Goal: Entertainment & Leisure: Consume media (video, audio)

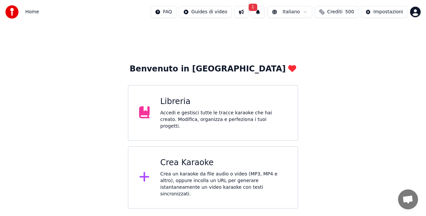
click at [264, 13] on button "1" at bounding box center [258, 12] width 14 height 12
click at [309, 34] on button "Aggiorna" at bounding box center [311, 33] width 32 height 12
click at [178, 97] on div "Libreria Accedi e gestisci tutte le tracce karaoke che hai creato. Modifica, or…" at bounding box center [213, 113] width 170 height 56
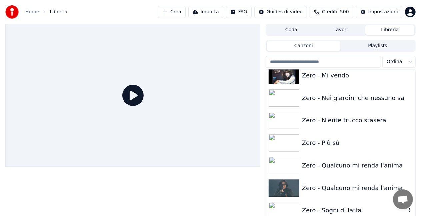
scroll to position [9644, 0]
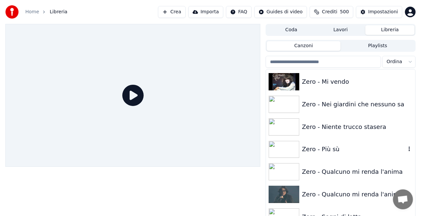
click at [338, 150] on div "Zero - Più sù" at bounding box center [354, 149] width 104 height 9
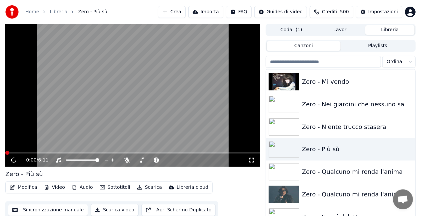
click at [252, 161] on icon at bounding box center [251, 160] width 7 height 5
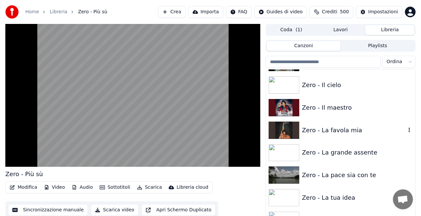
scroll to position [9478, 0]
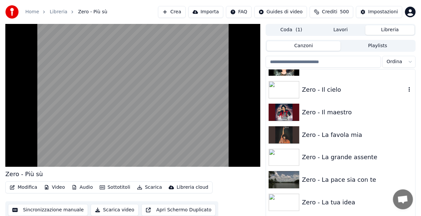
click at [348, 88] on div "Zero - Il cielo" at bounding box center [354, 89] width 104 height 9
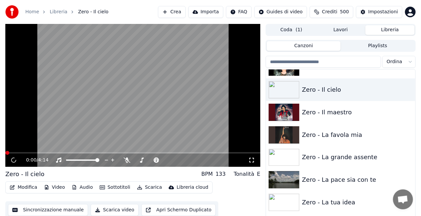
click at [251, 159] on icon at bounding box center [251, 160] width 7 height 5
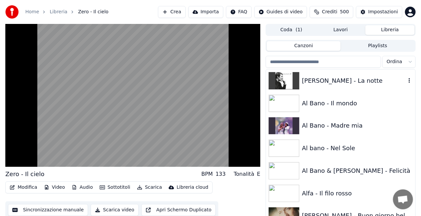
click at [367, 74] on div "[PERSON_NAME] - La notte" at bounding box center [340, 81] width 149 height 23
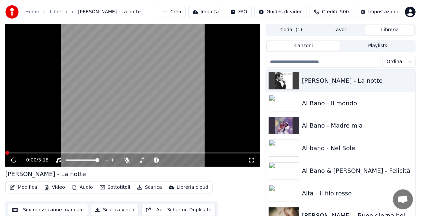
click at [252, 159] on icon at bounding box center [251, 160] width 7 height 5
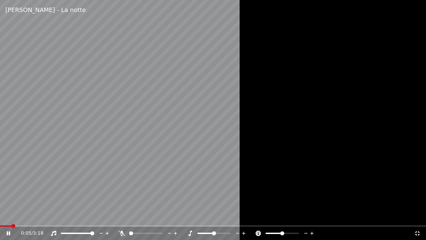
click at [84, 216] on div at bounding box center [84, 233] width 54 height 7
click at [83, 216] on span at bounding box center [77, 232] width 33 height 1
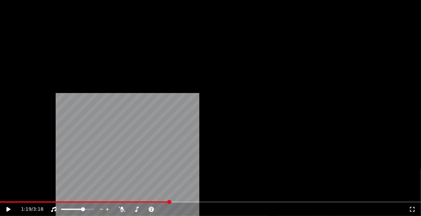
scroll to position [699, 0]
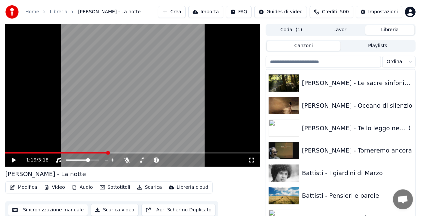
drag, startPoint x: 355, startPoint y: 130, endPoint x: 265, endPoint y: 133, distance: 89.3
click at [355, 130] on div "[PERSON_NAME] - Te lo leggo negli occhi" at bounding box center [354, 128] width 104 height 9
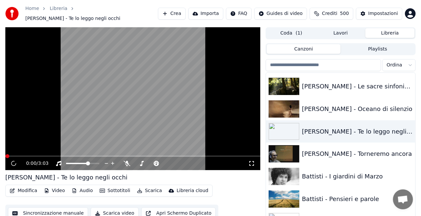
click at [253, 161] on icon at bounding box center [251, 163] width 7 height 5
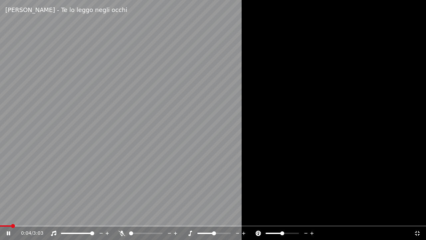
click at [94, 216] on span at bounding box center [77, 232] width 33 height 1
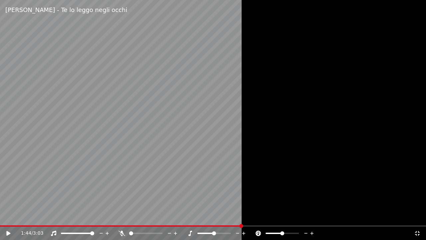
click at [352, 72] on div at bounding box center [213, 120] width 426 height 240
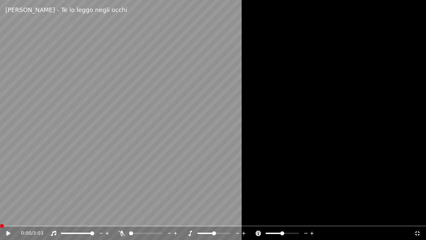
click at [0, 216] on span at bounding box center [0, 225] width 0 height 1
click at [8, 216] on icon at bounding box center [8, 233] width 4 height 5
click at [2, 216] on span at bounding box center [1, 225] width 2 height 1
drag, startPoint x: 139, startPoint y: 178, endPoint x: 186, endPoint y: 172, distance: 47.6
click at [152, 177] on video at bounding box center [213, 120] width 426 height 240
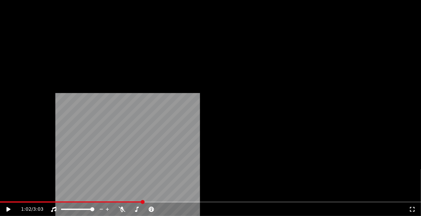
scroll to position [533, 0]
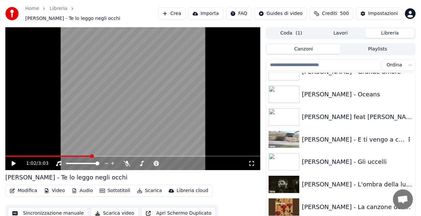
drag, startPoint x: 355, startPoint y: 134, endPoint x: 300, endPoint y: 137, distance: 55.0
click at [345, 135] on div "[PERSON_NAME] - E ti vengo a cercare" at bounding box center [354, 139] width 104 height 9
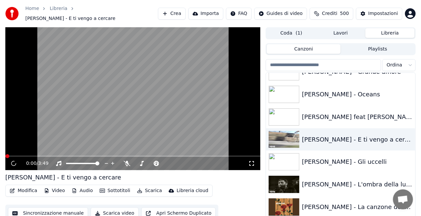
click at [251, 161] on icon at bounding box center [251, 163] width 7 height 5
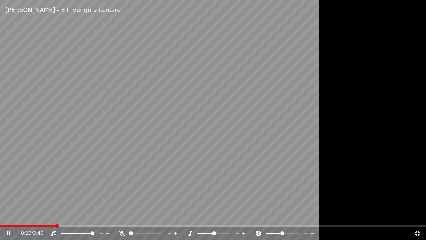
click at [12, 216] on div "0:29 / 3:49" at bounding box center [213, 232] width 426 height 15
click at [12, 216] on span at bounding box center [6, 225] width 13 height 1
click at [13, 216] on span at bounding box center [6, 225] width 13 height 1
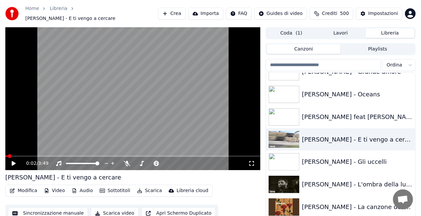
click at [8, 156] on span at bounding box center [6, 156] width 2 height 1
drag, startPoint x: 250, startPoint y: 160, endPoint x: 255, endPoint y: 164, distance: 5.9
click at [252, 161] on icon at bounding box center [251, 163] width 7 height 5
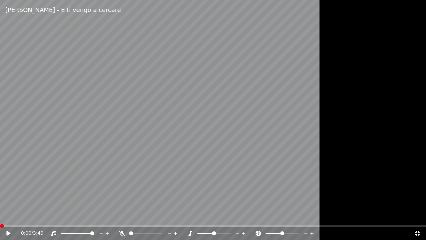
click at [0, 216] on span at bounding box center [2, 226] width 4 height 4
click at [7, 216] on icon at bounding box center [8, 233] width 4 height 5
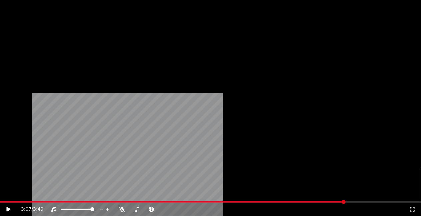
scroll to position [566, 0]
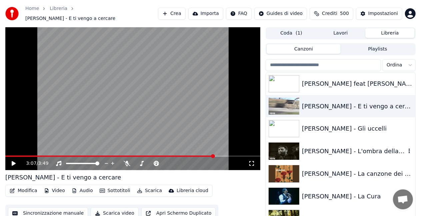
click at [355, 150] on div "[PERSON_NAME] - L'ombra della luce" at bounding box center [354, 151] width 104 height 9
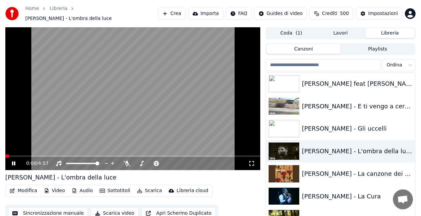
click at [252, 161] on icon at bounding box center [251, 163] width 7 height 5
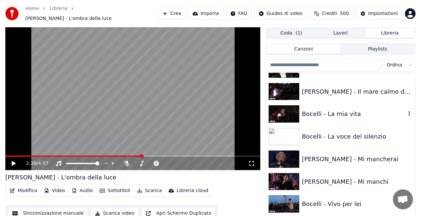
scroll to position [1132, 0]
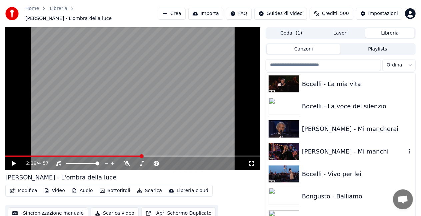
click at [354, 147] on div "[PERSON_NAME] - Mi manchi" at bounding box center [354, 151] width 104 height 9
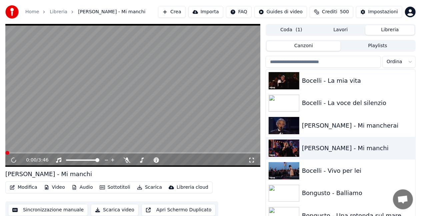
drag, startPoint x: 253, startPoint y: 160, endPoint x: 253, endPoint y: 168, distance: 7.3
click at [253, 160] on icon at bounding box center [251, 160] width 7 height 5
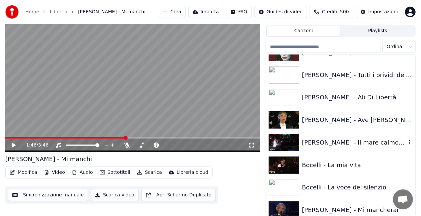
scroll to position [966, 0]
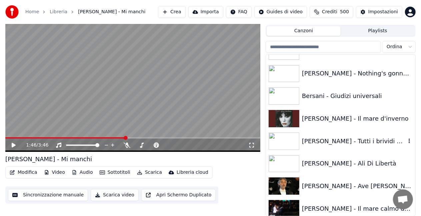
click at [353, 141] on div "[PERSON_NAME] - Tutti i brividi del mondo" at bounding box center [354, 141] width 104 height 9
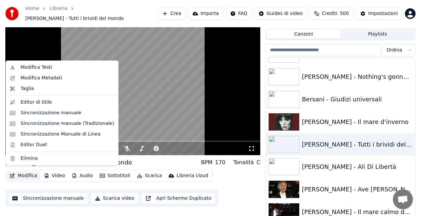
click at [17, 171] on button "Modifica" at bounding box center [23, 175] width 33 height 9
click at [24, 77] on div "Modifica Metadati" at bounding box center [42, 78] width 42 height 7
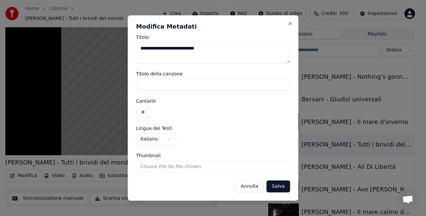
type textarea "**********"
click at [267, 181] on button "Salva" at bounding box center [278, 187] width 23 height 12
click at [284, 182] on div "[PERSON_NAME]" at bounding box center [213, 187] width 154 height 12
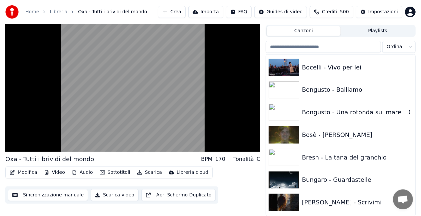
scroll to position [1199, 0]
click at [357, 87] on div "Bongusto - Balliamo" at bounding box center [354, 89] width 104 height 9
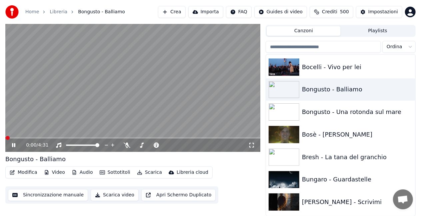
drag, startPoint x: 253, startPoint y: 146, endPoint x: 261, endPoint y: 157, distance: 14.1
click at [253, 146] on icon at bounding box center [251, 145] width 7 height 5
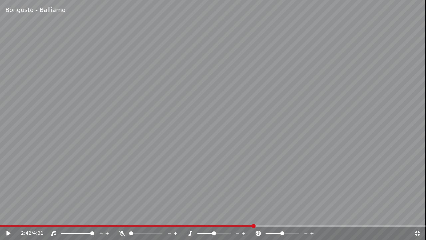
click at [3, 216] on video at bounding box center [213, 120] width 426 height 240
click at [3, 216] on span at bounding box center [127, 225] width 255 height 1
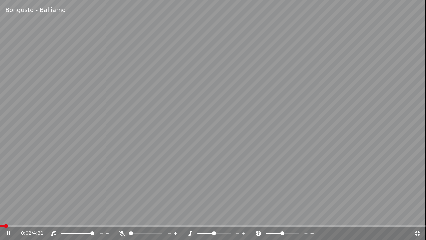
drag, startPoint x: 13, startPoint y: 218, endPoint x: 16, endPoint y: 214, distance: 4.5
click at [16, 214] on video at bounding box center [213, 120] width 426 height 240
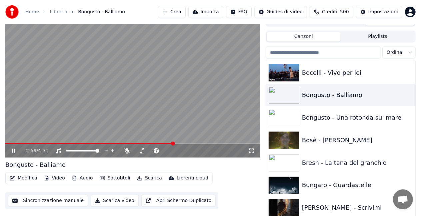
click at [119, 80] on video at bounding box center [132, 86] width 255 height 143
click at [374, 115] on div "Bongusto - Una rotonda sul mare" at bounding box center [354, 117] width 104 height 9
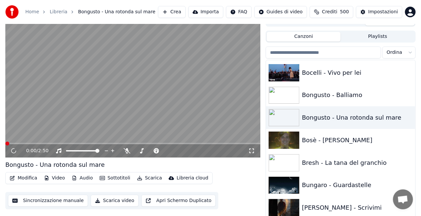
drag, startPoint x: 250, startPoint y: 151, endPoint x: 250, endPoint y: 158, distance: 7.3
click at [250, 151] on icon at bounding box center [251, 151] width 7 height 5
click at [342, 184] on div "Bungaro - Guardastelle" at bounding box center [354, 185] width 104 height 9
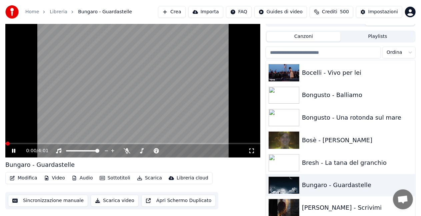
click at [251, 151] on icon at bounding box center [251, 151] width 7 height 5
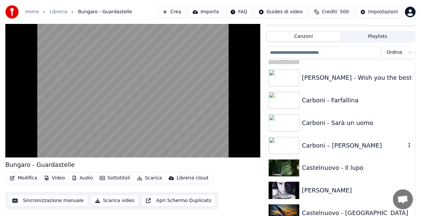
scroll to position [1498, 0]
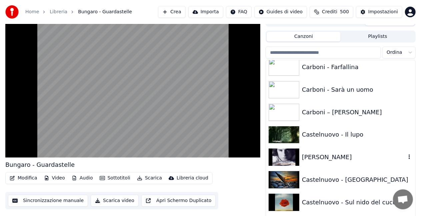
drag, startPoint x: 335, startPoint y: 158, endPoint x: 291, endPoint y: 153, distance: 44.6
click at [335, 158] on div "[PERSON_NAME]" at bounding box center [354, 157] width 104 height 9
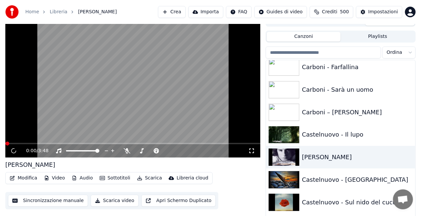
drag, startPoint x: 253, startPoint y: 152, endPoint x: 253, endPoint y: 159, distance: 7.7
click at [253, 152] on icon at bounding box center [251, 151] width 7 height 5
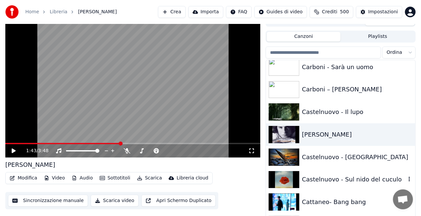
scroll to position [1532, 0]
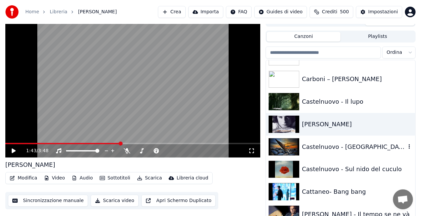
click at [338, 149] on div "Castelnuovo - [GEOGRAPHIC_DATA]" at bounding box center [354, 147] width 104 height 9
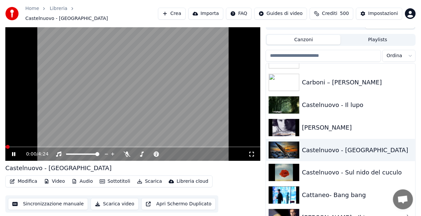
click at [249, 153] on icon at bounding box center [251, 154] width 5 height 5
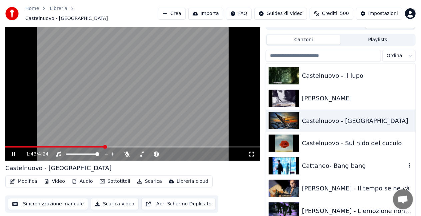
scroll to position [1598, 0]
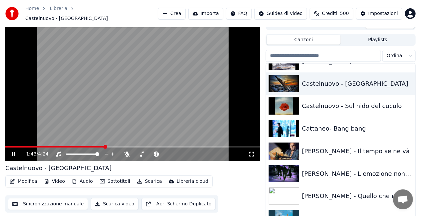
click at [140, 125] on video at bounding box center [132, 89] width 255 height 143
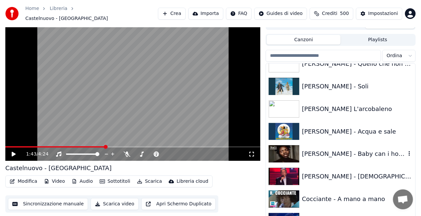
scroll to position [1765, 0]
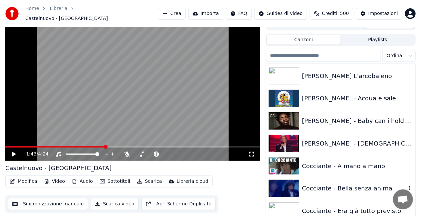
drag, startPoint x: 332, startPoint y: 184, endPoint x: 307, endPoint y: 179, distance: 25.1
click at [332, 184] on div "Cocciante - Bella senza anima" at bounding box center [354, 188] width 104 height 9
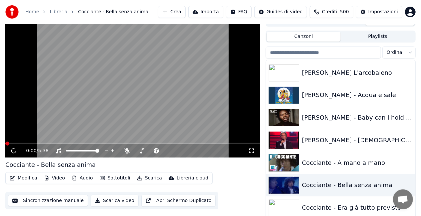
click at [250, 152] on icon at bounding box center [251, 151] width 7 height 5
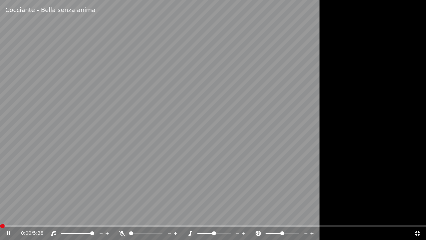
click at [18, 216] on div "0:00 / 5:38" at bounding box center [213, 232] width 426 height 13
click at [18, 216] on span at bounding box center [213, 225] width 426 height 1
click at [23, 216] on div "0:15 / 5:38" at bounding box center [213, 232] width 426 height 15
click at [27, 216] on span at bounding box center [213, 225] width 426 height 1
click at [30, 216] on span at bounding box center [29, 226] width 4 height 4
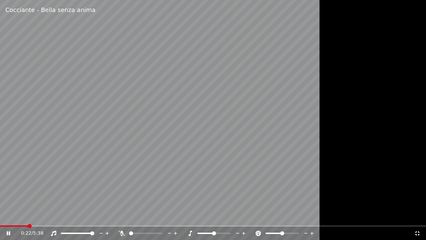
click at [35, 216] on video at bounding box center [213, 120] width 426 height 240
click at [37, 216] on span at bounding box center [213, 225] width 426 height 1
drag, startPoint x: 119, startPoint y: 162, endPoint x: 173, endPoint y: 144, distance: 57.4
click at [173, 144] on video at bounding box center [213, 120] width 426 height 240
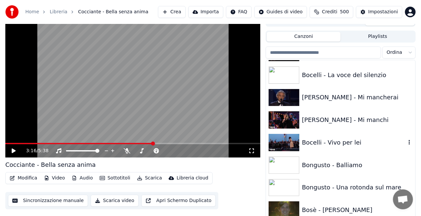
scroll to position [1172, 0]
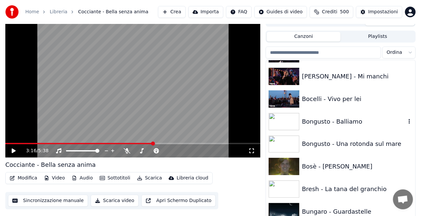
click at [356, 128] on div "Bongusto - Balliamo" at bounding box center [340, 122] width 149 height 23
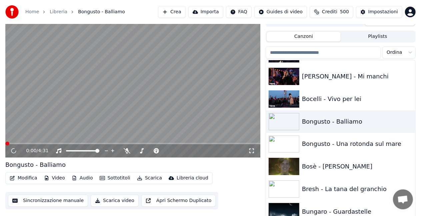
click at [252, 151] on icon at bounding box center [251, 151] width 7 height 5
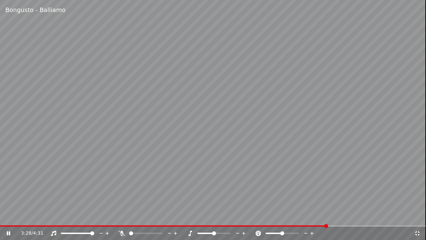
click at [9, 216] on div "3:28 / 4:31" at bounding box center [213, 232] width 426 height 13
click at [10, 216] on span at bounding box center [164, 225] width 328 height 1
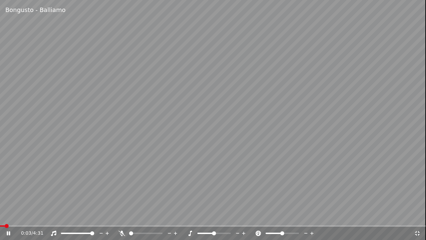
click at [5, 216] on span at bounding box center [2, 225] width 5 height 1
click at [13, 216] on span at bounding box center [6, 225] width 13 height 1
click at [0, 216] on span at bounding box center [0, 225] width 0 height 1
click at [8, 216] on icon at bounding box center [13, 232] width 16 height 5
click at [6, 216] on span at bounding box center [3, 225] width 6 height 1
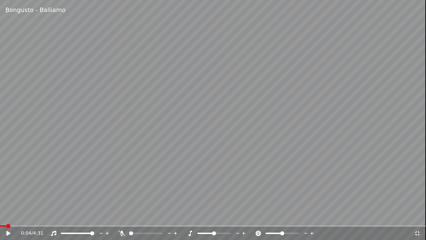
click at [7, 216] on icon at bounding box center [8, 233] width 4 height 5
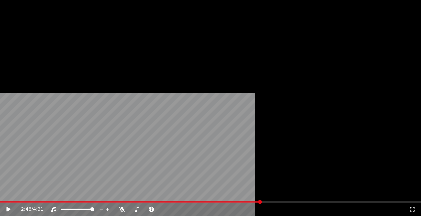
scroll to position [1905, 0]
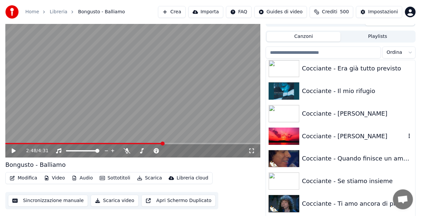
click at [340, 140] on div "Cocciante - [PERSON_NAME]" at bounding box center [354, 136] width 104 height 9
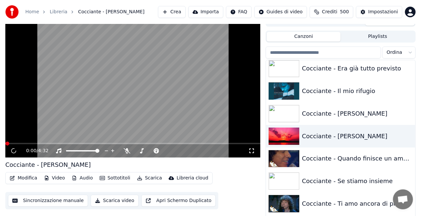
click at [253, 151] on icon at bounding box center [251, 151] width 7 height 5
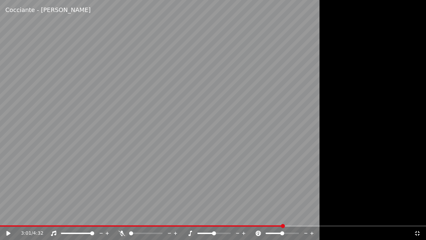
click at [246, 216] on div "3:01 / 4:32" at bounding box center [213, 232] width 426 height 13
click at [246, 216] on video at bounding box center [213, 120] width 426 height 240
click at [245, 216] on span at bounding box center [122, 225] width 245 height 1
click at [116, 128] on video at bounding box center [213, 120] width 426 height 240
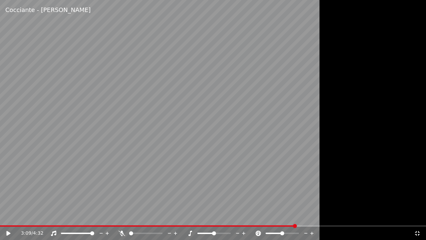
click at [415, 216] on icon at bounding box center [417, 232] width 7 height 5
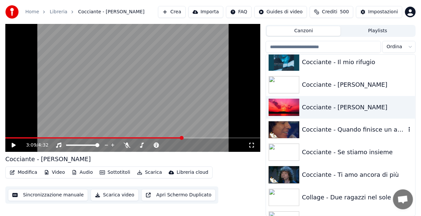
scroll to position [1938, 0]
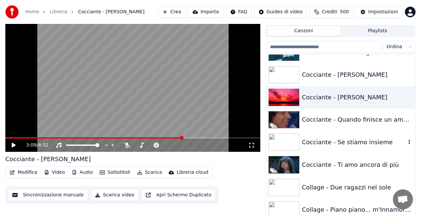
click at [353, 142] on div "Cocciante - Se stiamo insieme" at bounding box center [354, 142] width 104 height 9
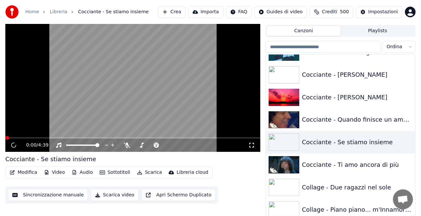
drag, startPoint x: 248, startPoint y: 147, endPoint x: 249, endPoint y: 154, distance: 7.7
click at [249, 146] on icon at bounding box center [251, 145] width 7 height 5
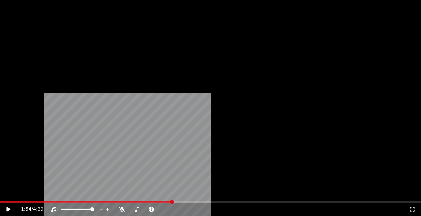
scroll to position [2171, 0]
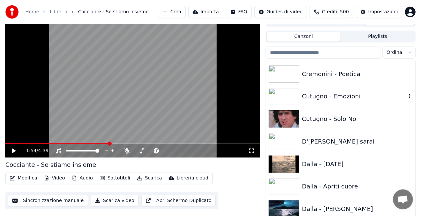
click at [330, 94] on div "Cutugno - Emozioni" at bounding box center [354, 96] width 104 height 9
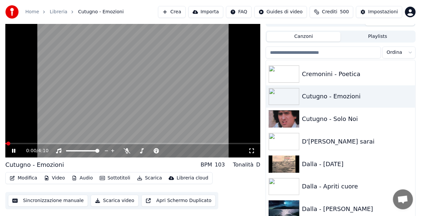
click at [250, 152] on icon at bounding box center [251, 151] width 7 height 5
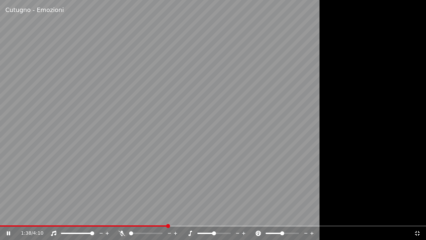
click at [71, 216] on span at bounding box center [84, 225] width 168 height 1
click at [123, 216] on icon at bounding box center [122, 232] width 7 height 5
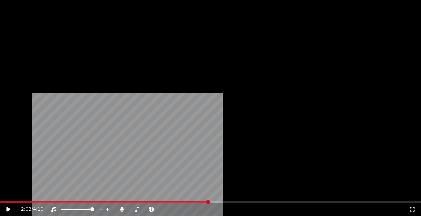
scroll to position [2870, 0]
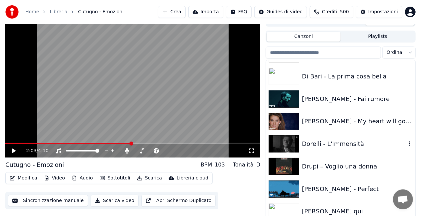
click at [334, 147] on div "Dorelli - L'Immensità" at bounding box center [354, 144] width 104 height 9
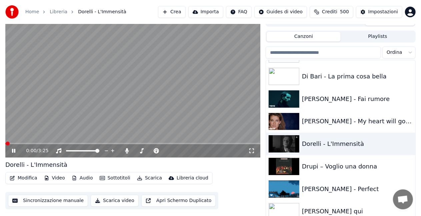
click at [250, 150] on icon at bounding box center [251, 151] width 7 height 5
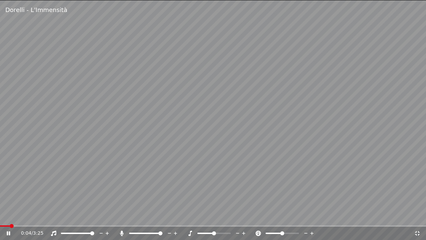
click at [123, 216] on icon at bounding box center [122, 232] width 7 height 5
click at [23, 216] on span at bounding box center [213, 225] width 426 height 1
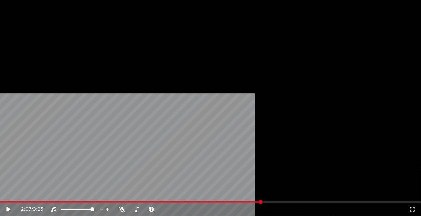
scroll to position [2970, 0]
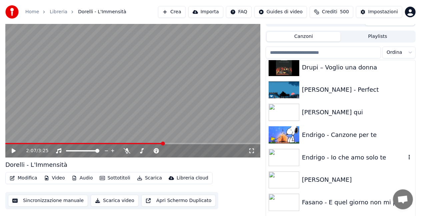
click at [344, 152] on div "Endrigo - Io che amo solo te" at bounding box center [340, 158] width 149 height 23
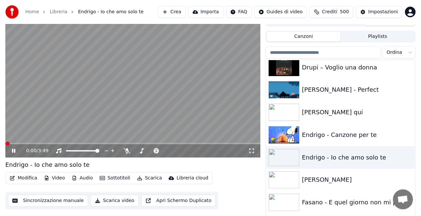
click at [252, 149] on icon at bounding box center [251, 151] width 5 height 5
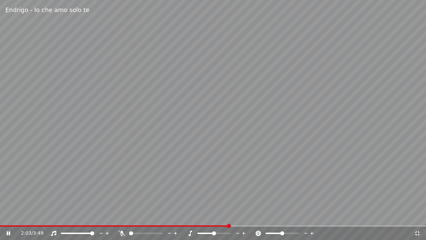
click at [418, 216] on icon at bounding box center [417, 232] width 7 height 5
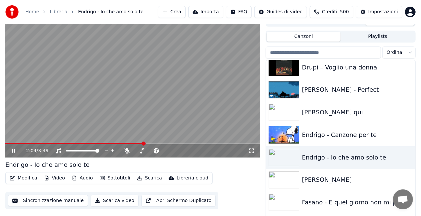
click at [173, 106] on video at bounding box center [132, 86] width 255 height 143
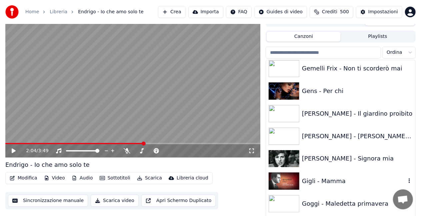
scroll to position [3536, 0]
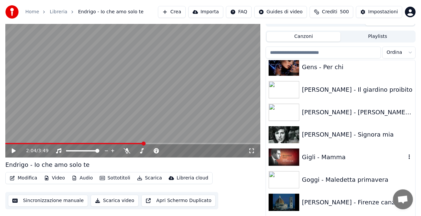
click at [344, 153] on div "Gigli - Mamma" at bounding box center [354, 157] width 104 height 9
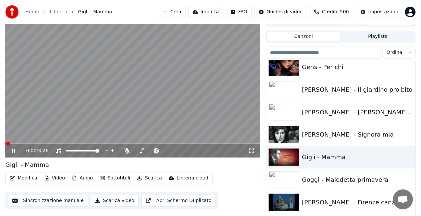
click at [251, 152] on icon at bounding box center [251, 151] width 7 height 5
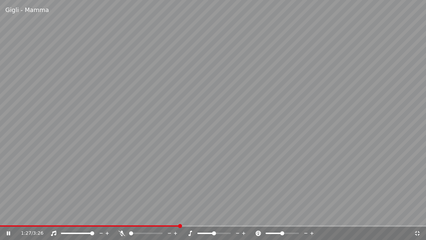
drag, startPoint x: 245, startPoint y: 124, endPoint x: 329, endPoint y: 133, distance: 84.0
click at [246, 124] on video at bounding box center [213, 120] width 426 height 240
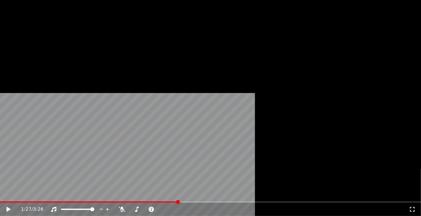
scroll to position [3903, 0]
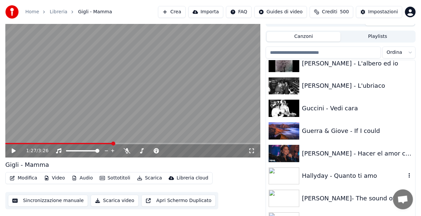
click at [325, 182] on div "Hallyday - Quanto ti amo" at bounding box center [340, 176] width 149 height 23
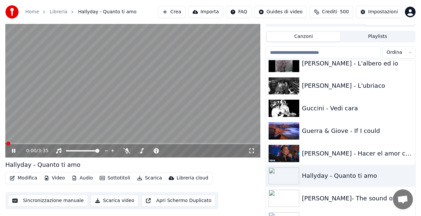
click at [252, 153] on icon at bounding box center [251, 151] width 5 height 5
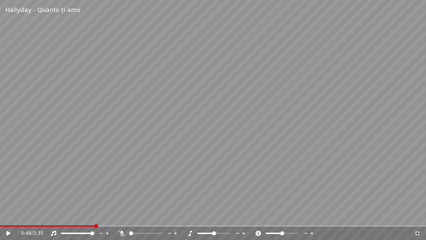
click at [79, 216] on div "0:48 / 3:35" at bounding box center [213, 232] width 426 height 13
click at [72, 216] on span at bounding box center [47, 225] width 95 height 1
click at [119, 216] on icon at bounding box center [122, 232] width 7 height 5
click at [164, 124] on video at bounding box center [213, 120] width 426 height 240
click at [84, 216] on video at bounding box center [213, 120] width 426 height 240
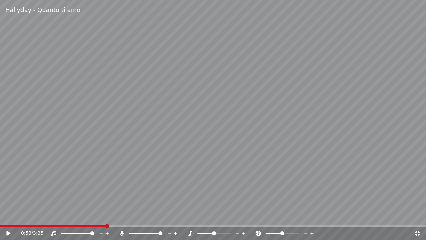
click at [77, 216] on video at bounding box center [213, 120] width 426 height 240
click at [68, 216] on div "0:54 / 3:35" at bounding box center [213, 232] width 426 height 13
click at [66, 216] on video at bounding box center [213, 120] width 426 height 240
click at [61, 216] on span at bounding box center [30, 225] width 61 height 1
click at [43, 216] on span at bounding box center [45, 226] width 4 height 4
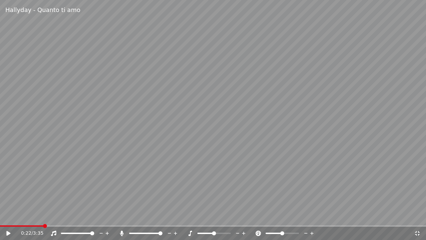
click at [139, 216] on div at bounding box center [152, 233] width 54 height 7
click at [142, 216] on div at bounding box center [152, 233] width 54 height 7
click at [145, 216] on div "0:22 / 3:35" at bounding box center [213, 232] width 426 height 13
click at [145, 216] on span at bounding box center [146, 233] width 4 height 4
click at [212, 48] on video at bounding box center [213, 120] width 426 height 240
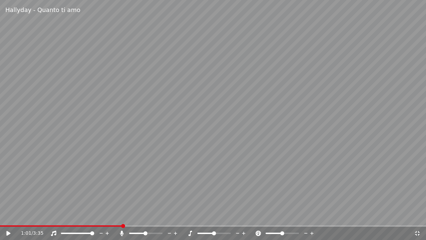
click at [7, 216] on div "1:01 / 3:35" at bounding box center [213, 232] width 426 height 13
click at [6, 216] on div "1:01 / 3:35" at bounding box center [213, 232] width 426 height 13
click at [6, 216] on span at bounding box center [3, 225] width 6 height 1
click at [0, 216] on span at bounding box center [2, 226] width 4 height 4
click at [162, 166] on video at bounding box center [213, 120] width 426 height 240
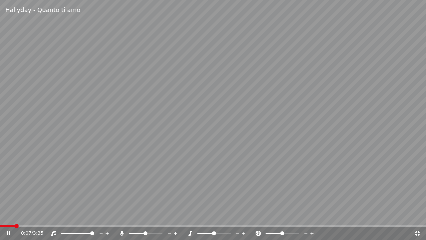
click at [150, 216] on div at bounding box center [152, 233] width 54 height 7
click at [149, 216] on div at bounding box center [152, 233] width 54 height 7
click at [149, 216] on span at bounding box center [145, 232] width 33 height 1
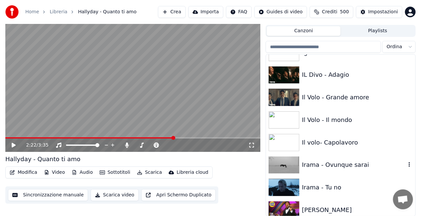
scroll to position [4269, 0]
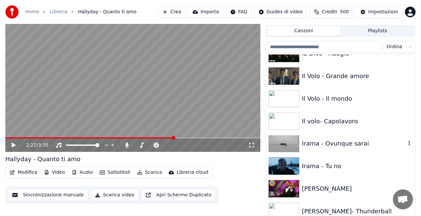
click at [325, 145] on div "Irama - Ovunque sarai" at bounding box center [354, 143] width 104 height 9
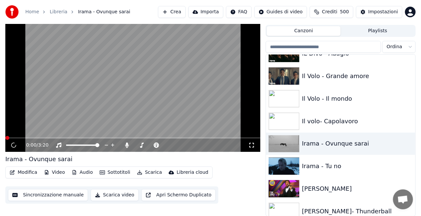
click at [251, 144] on icon at bounding box center [251, 145] width 7 height 5
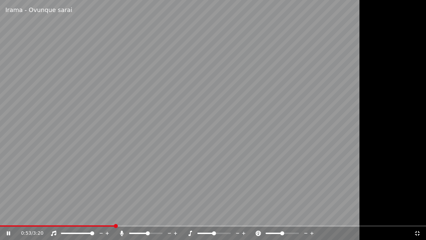
click at [99, 216] on video at bounding box center [213, 120] width 426 height 240
click at [97, 216] on div "[PERSON_NAME] sarai 0:54 / 3:20" at bounding box center [213, 120] width 426 height 240
click at [97, 216] on span at bounding box center [57, 225] width 115 height 1
click at [121, 216] on icon at bounding box center [122, 232] width 7 height 5
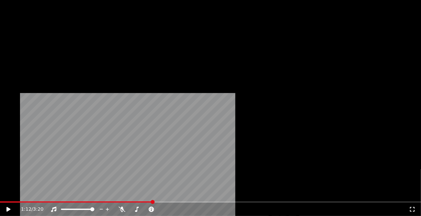
scroll to position [4435, 0]
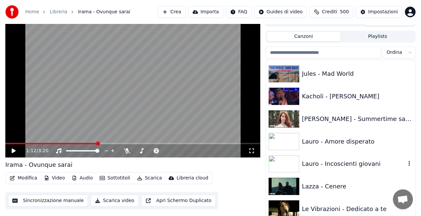
click at [343, 164] on div "Lauro - Incoscienti giovani" at bounding box center [354, 163] width 104 height 9
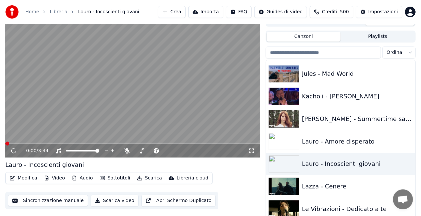
click at [249, 152] on icon at bounding box center [251, 151] width 5 height 5
click at [1, 100] on div "1:40 / 3:44 Lauro - Incoscienti giovani Modifica Video Audio Sottotitoli Scaric…" at bounding box center [210, 119] width 421 height 208
drag, startPoint x: 149, startPoint y: 179, endPoint x: 149, endPoint y: 168, distance: 11.7
click at [149, 168] on div "Lauro - Incoscienti giovani Modifica Video Audio Sottotitoli Scarica Libreria c…" at bounding box center [132, 184] width 255 height 49
click at [156, 91] on video at bounding box center [132, 86] width 255 height 143
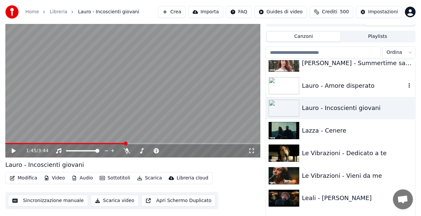
scroll to position [4502, 0]
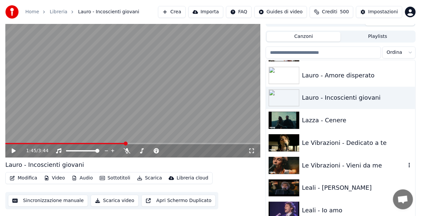
click at [318, 168] on div "Le Vibrazioni - Vieni da me" at bounding box center [354, 165] width 104 height 9
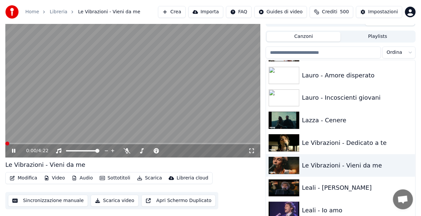
click at [252, 150] on icon at bounding box center [251, 151] width 7 height 5
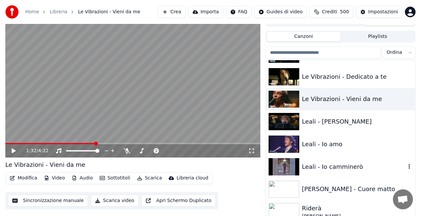
scroll to position [4602, 0]
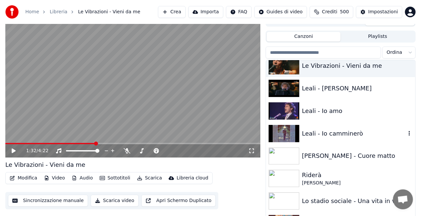
click at [341, 129] on div "Leali - Io camminerò" at bounding box center [354, 133] width 104 height 9
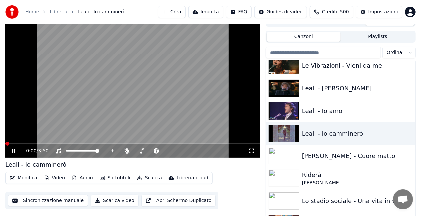
click at [252, 151] on icon at bounding box center [251, 151] width 7 height 5
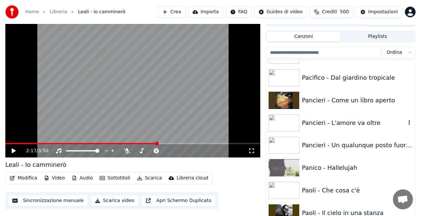
scroll to position [6433, 0]
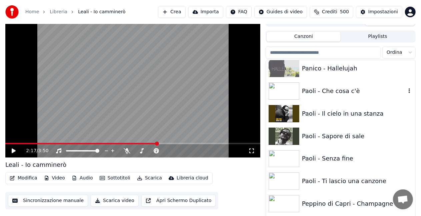
click at [342, 97] on div "Paoli - Che cosa c'è" at bounding box center [340, 91] width 149 height 23
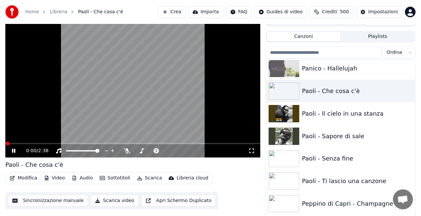
click at [251, 151] on icon at bounding box center [251, 151] width 7 height 5
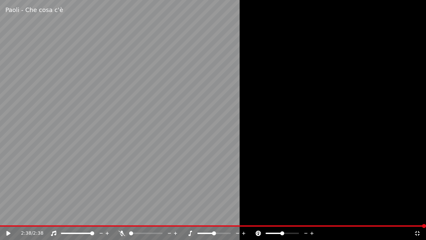
click at [418, 216] on icon at bounding box center [417, 232] width 7 height 5
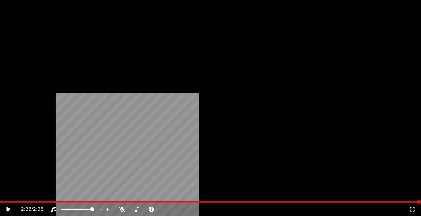
scroll to position [6999, 0]
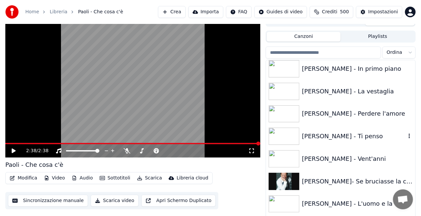
click at [365, 134] on div "[PERSON_NAME] - Ti penso" at bounding box center [354, 136] width 104 height 9
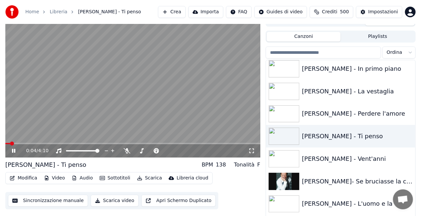
click at [252, 152] on icon at bounding box center [251, 151] width 7 height 5
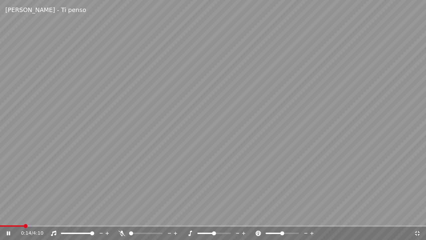
click at [24, 216] on span at bounding box center [213, 225] width 426 height 1
click at [31, 216] on span at bounding box center [213, 225] width 426 height 1
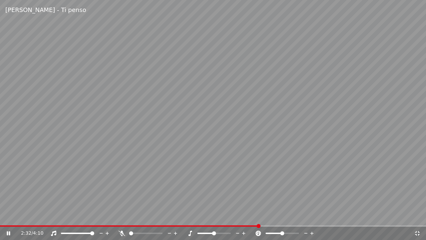
click at [53, 127] on video at bounding box center [213, 120] width 426 height 240
click at [416, 216] on icon at bounding box center [417, 233] width 5 height 5
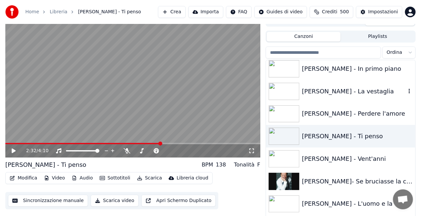
click at [346, 87] on div "[PERSON_NAME] - La vestaglia" at bounding box center [354, 91] width 104 height 9
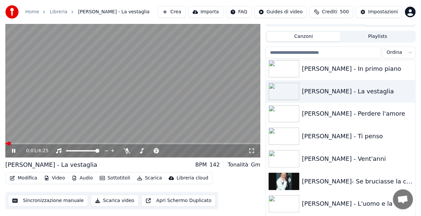
click at [252, 150] on icon at bounding box center [251, 151] width 7 height 5
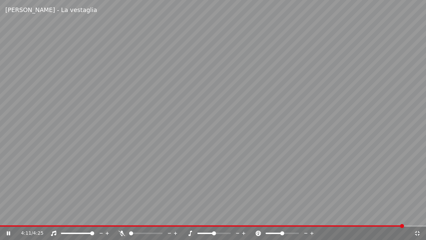
click at [158, 54] on video at bounding box center [213, 120] width 426 height 240
click at [417, 216] on icon at bounding box center [417, 232] width 7 height 5
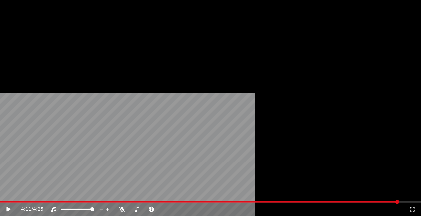
scroll to position [7099, 0]
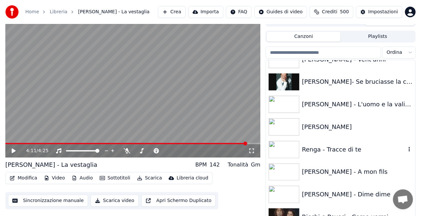
click at [335, 146] on div "Renga - Tracce di te" at bounding box center [354, 149] width 104 height 9
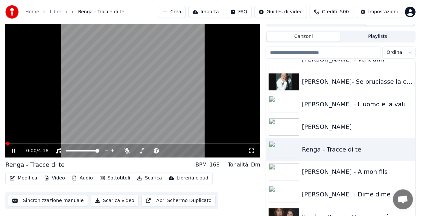
click at [252, 151] on icon at bounding box center [251, 151] width 7 height 5
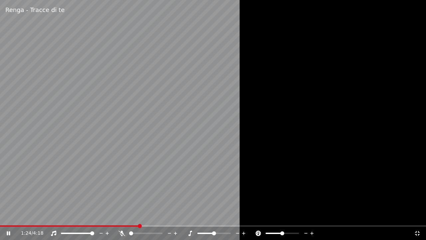
click at [189, 139] on video at bounding box center [213, 120] width 426 height 240
click at [419, 216] on icon at bounding box center [417, 233] width 5 height 5
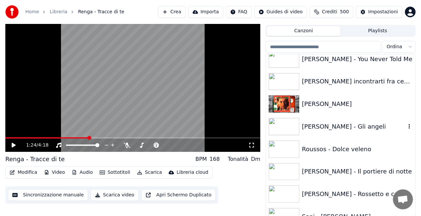
scroll to position [7432, 0]
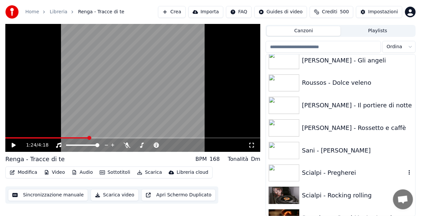
click at [334, 167] on div "Scialpi - Pregherei" at bounding box center [340, 173] width 149 height 23
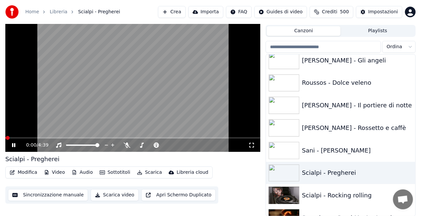
click at [252, 147] on icon at bounding box center [251, 145] width 5 height 5
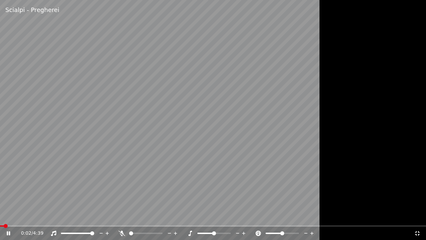
click at [10, 216] on div "0:02 / 4:39" at bounding box center [213, 232] width 426 height 13
click at [13, 216] on span at bounding box center [213, 225] width 426 height 1
click at [120, 216] on div "0:29 / 4:39" at bounding box center [213, 232] width 426 height 13
click at [120, 216] on icon at bounding box center [122, 232] width 7 height 5
click at [215, 129] on video at bounding box center [213, 120] width 426 height 240
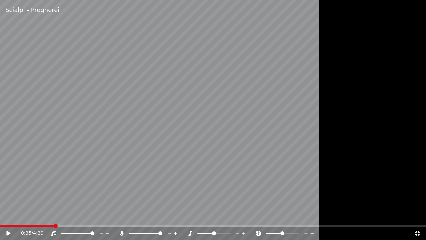
click at [415, 216] on icon at bounding box center [417, 232] width 7 height 5
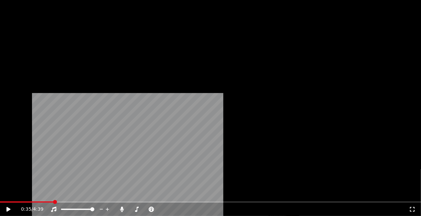
scroll to position [7499, 0]
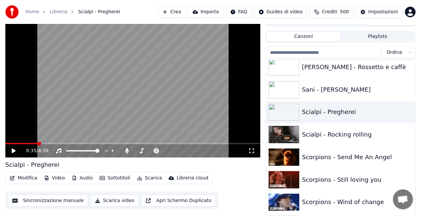
click at [16, 145] on span at bounding box center [21, 143] width 32 height 1
click at [12, 152] on icon at bounding box center [14, 151] width 4 height 5
click at [146, 100] on video at bounding box center [132, 86] width 255 height 143
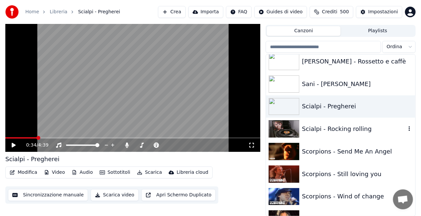
scroll to position [7565, 0]
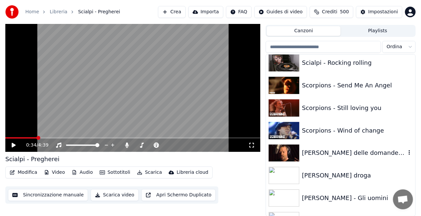
click at [361, 152] on div "[PERSON_NAME] delle domande consuete" at bounding box center [354, 153] width 104 height 9
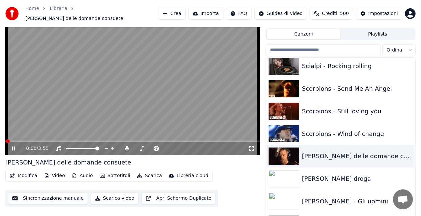
click at [251, 147] on icon at bounding box center [251, 148] width 7 height 5
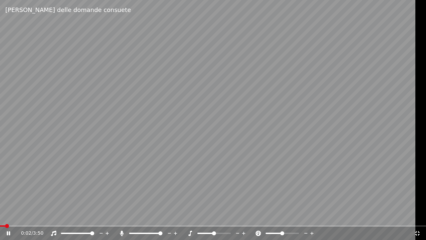
click at [120, 216] on icon at bounding box center [122, 232] width 4 height 5
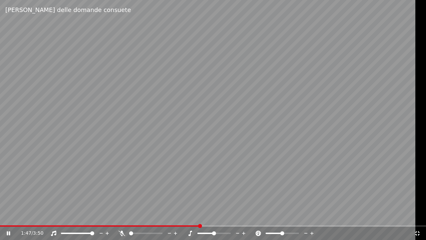
click at [350, 141] on video at bounding box center [213, 120] width 426 height 240
click at [417, 216] on icon at bounding box center [417, 232] width 7 height 5
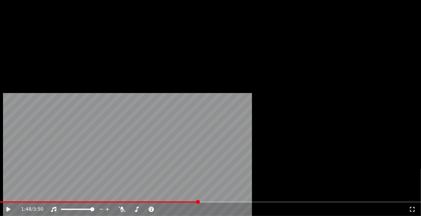
scroll to position [7665, 0]
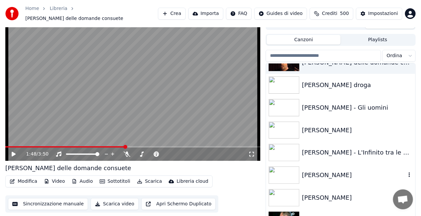
click at [349, 165] on div "[PERSON_NAME]" at bounding box center [340, 175] width 149 height 23
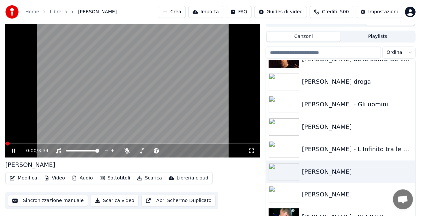
click at [251, 150] on icon at bounding box center [251, 151] width 7 height 5
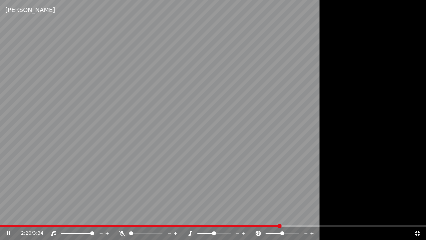
click at [241, 116] on video at bounding box center [213, 120] width 426 height 240
click at [417, 216] on icon at bounding box center [417, 232] width 7 height 5
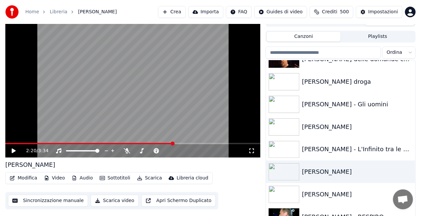
click at [79, 143] on video at bounding box center [132, 86] width 255 height 143
click at [77, 144] on span at bounding box center [40, 143] width 71 height 1
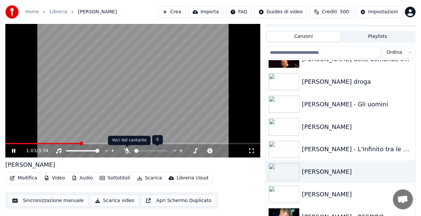
click at [126, 152] on icon at bounding box center [127, 151] width 7 height 5
click at [135, 120] on video at bounding box center [132, 86] width 255 height 143
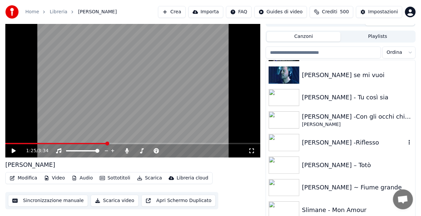
scroll to position [7832, 0]
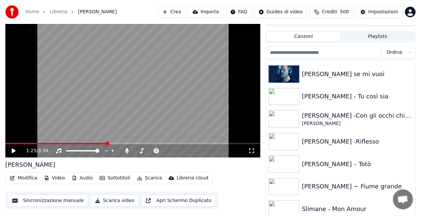
click at [99, 143] on span at bounding box center [56, 143] width 102 height 1
click at [95, 142] on span at bounding box center [96, 144] width 4 height 4
click at [11, 151] on icon at bounding box center [18, 151] width 15 height 5
click at [86, 77] on video at bounding box center [132, 86] width 255 height 143
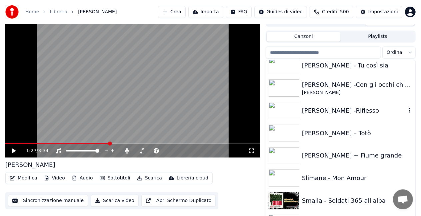
scroll to position [7898, 0]
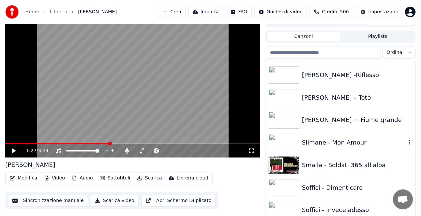
click at [340, 139] on div "Slimane - Mon Amour" at bounding box center [354, 142] width 104 height 9
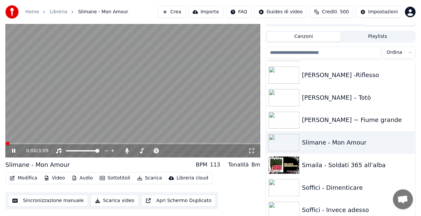
click at [252, 153] on icon at bounding box center [251, 151] width 7 height 5
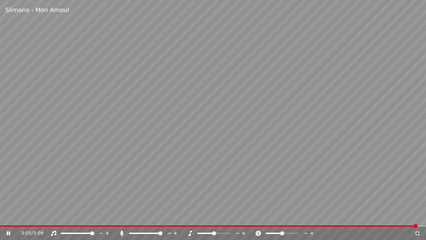
click at [419, 216] on div "3:05 / 3:09" at bounding box center [213, 232] width 426 height 13
click at [419, 216] on icon at bounding box center [417, 233] width 5 height 5
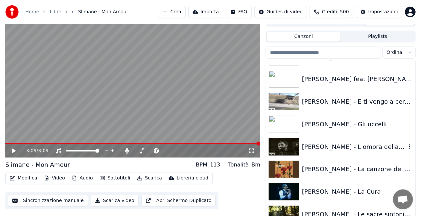
scroll to position [539, 0]
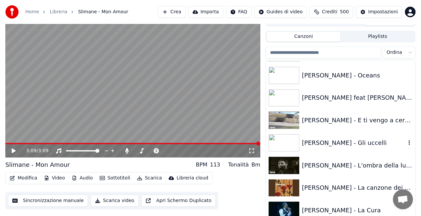
click at [356, 137] on div "[PERSON_NAME] - Gli uccelli" at bounding box center [340, 143] width 149 height 23
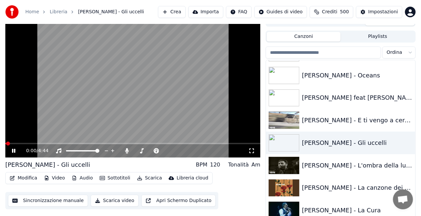
click at [250, 153] on icon at bounding box center [251, 151] width 5 height 5
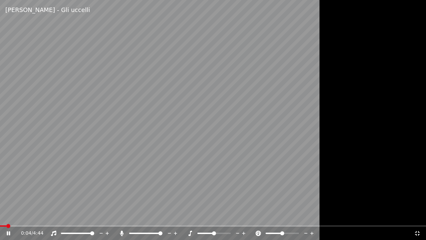
click at [22, 216] on video at bounding box center [213, 120] width 426 height 240
click at [21, 216] on span at bounding box center [213, 225] width 426 height 1
click at [89, 193] on video at bounding box center [213, 120] width 426 height 240
click at [46, 216] on div "0:15 / 4:44" at bounding box center [213, 232] width 426 height 13
click at [45, 216] on video at bounding box center [213, 120] width 426 height 240
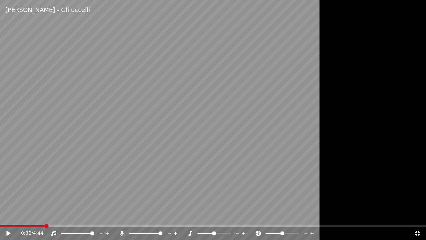
click at [45, 216] on span at bounding box center [213, 225] width 426 height 1
